Goal: Task Accomplishment & Management: Complete application form

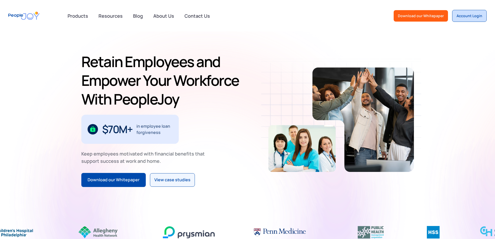
click at [469, 15] on div "Account Login" at bounding box center [469, 15] width 26 height 5
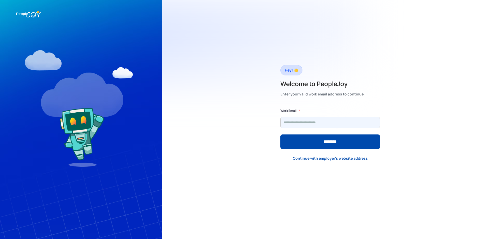
click at [311, 121] on input "Form" at bounding box center [331, 122] width 100 height 11
type input "**********"
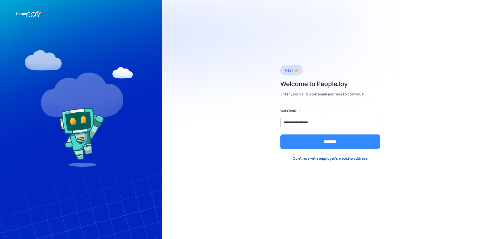
click at [321, 139] on input "********" at bounding box center [331, 141] width 100 height 15
